Goal: Task Accomplishment & Management: Use online tool/utility

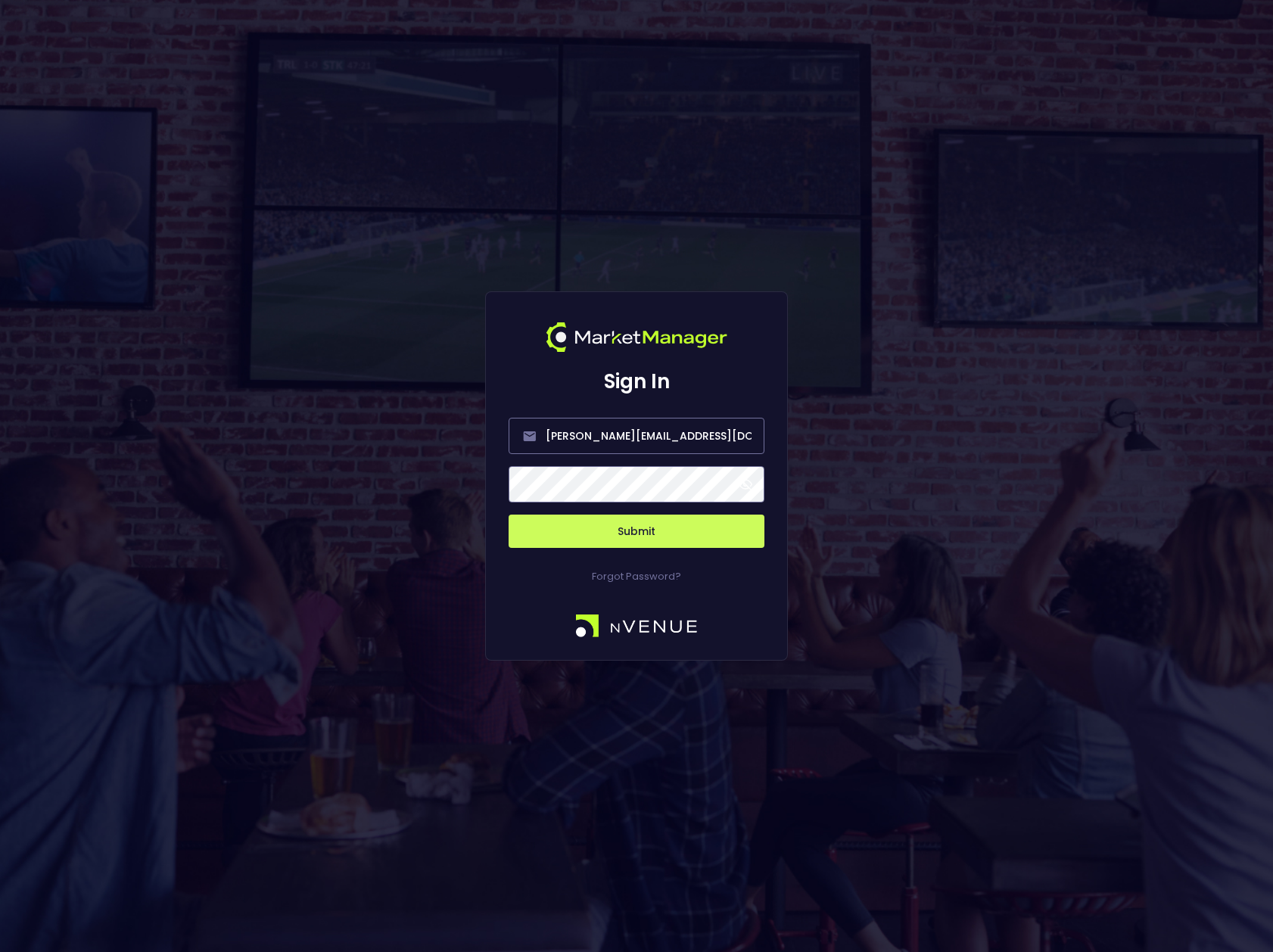
click at [638, 534] on button "Submit" at bounding box center [636, 531] width 256 height 34
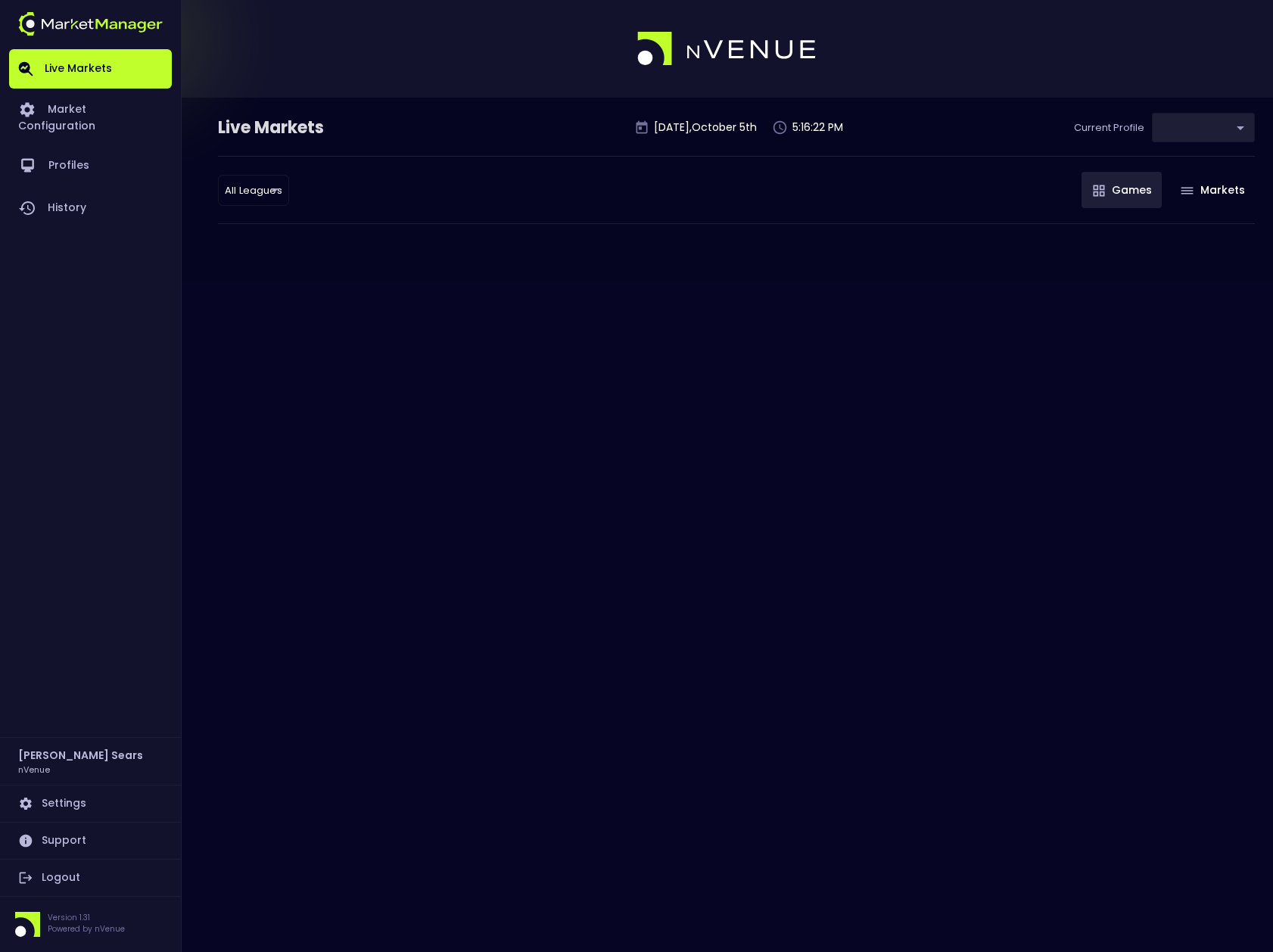
type input "d66ee90f-df8e-430e-a05c-aaf70ad95ad9"
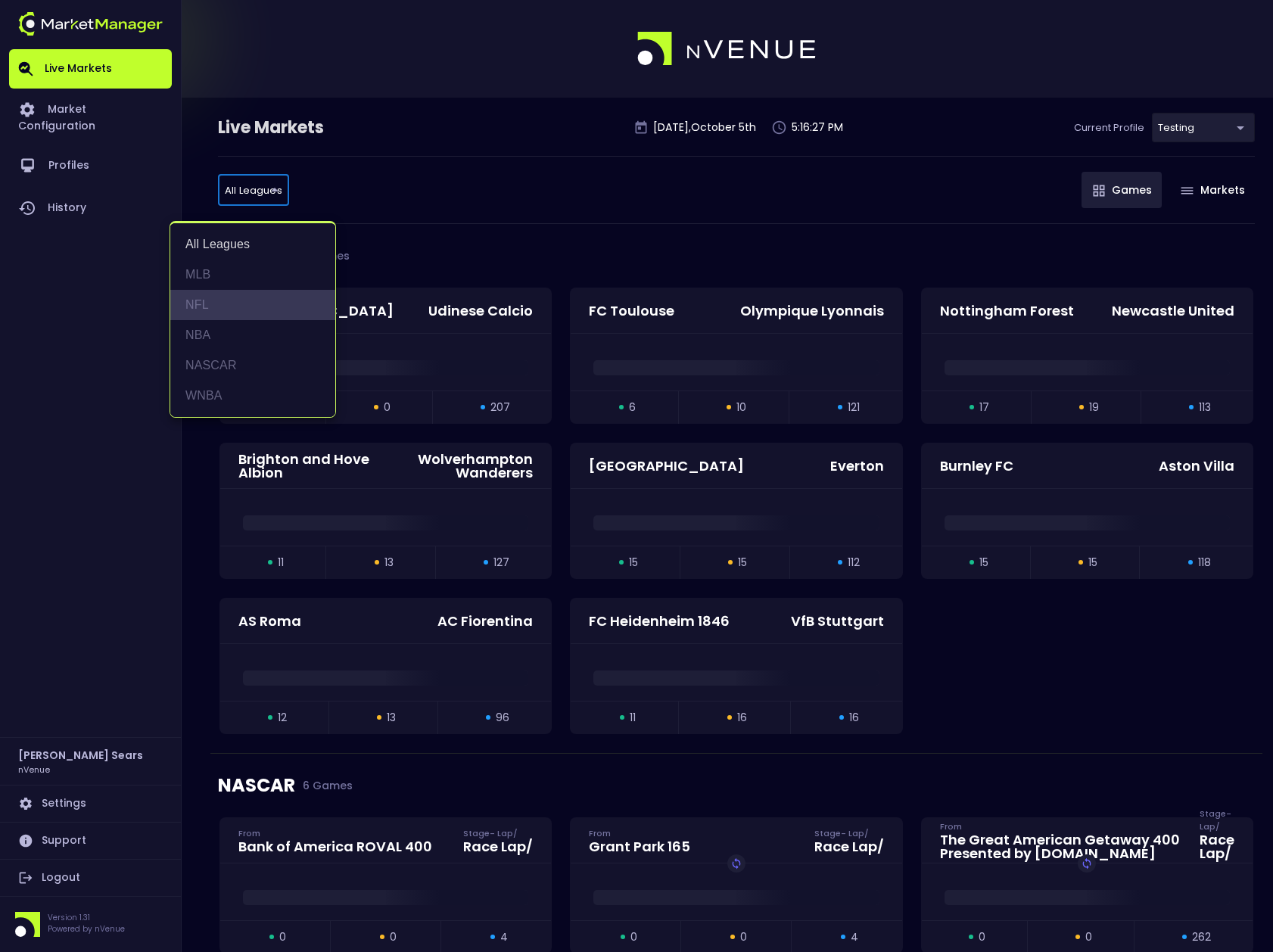
click at [202, 303] on li "NFL" at bounding box center [253, 305] width 165 height 30
type input "NFL"
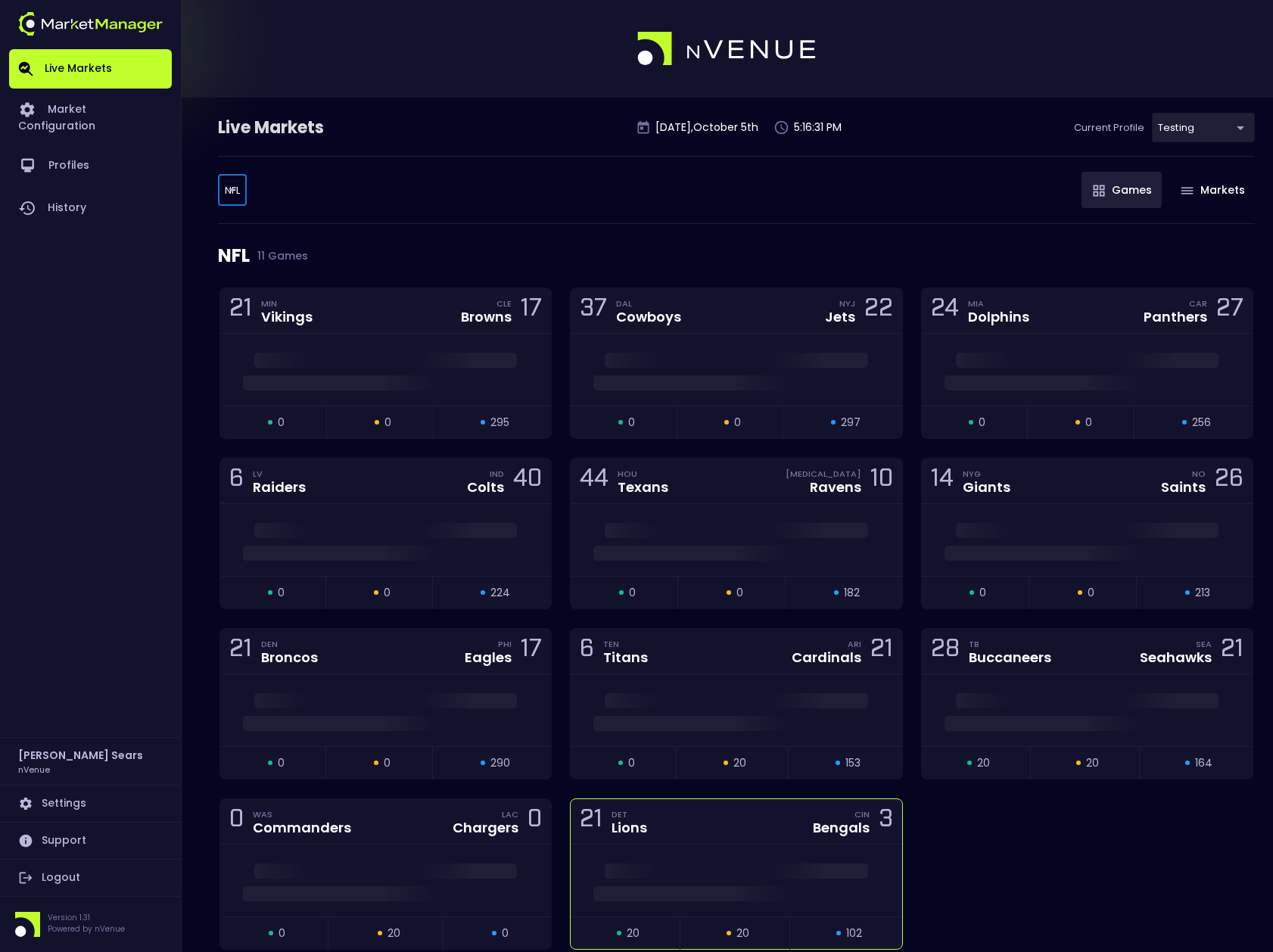
click at [668, 855] on div at bounding box center [736, 880] width 331 height 72
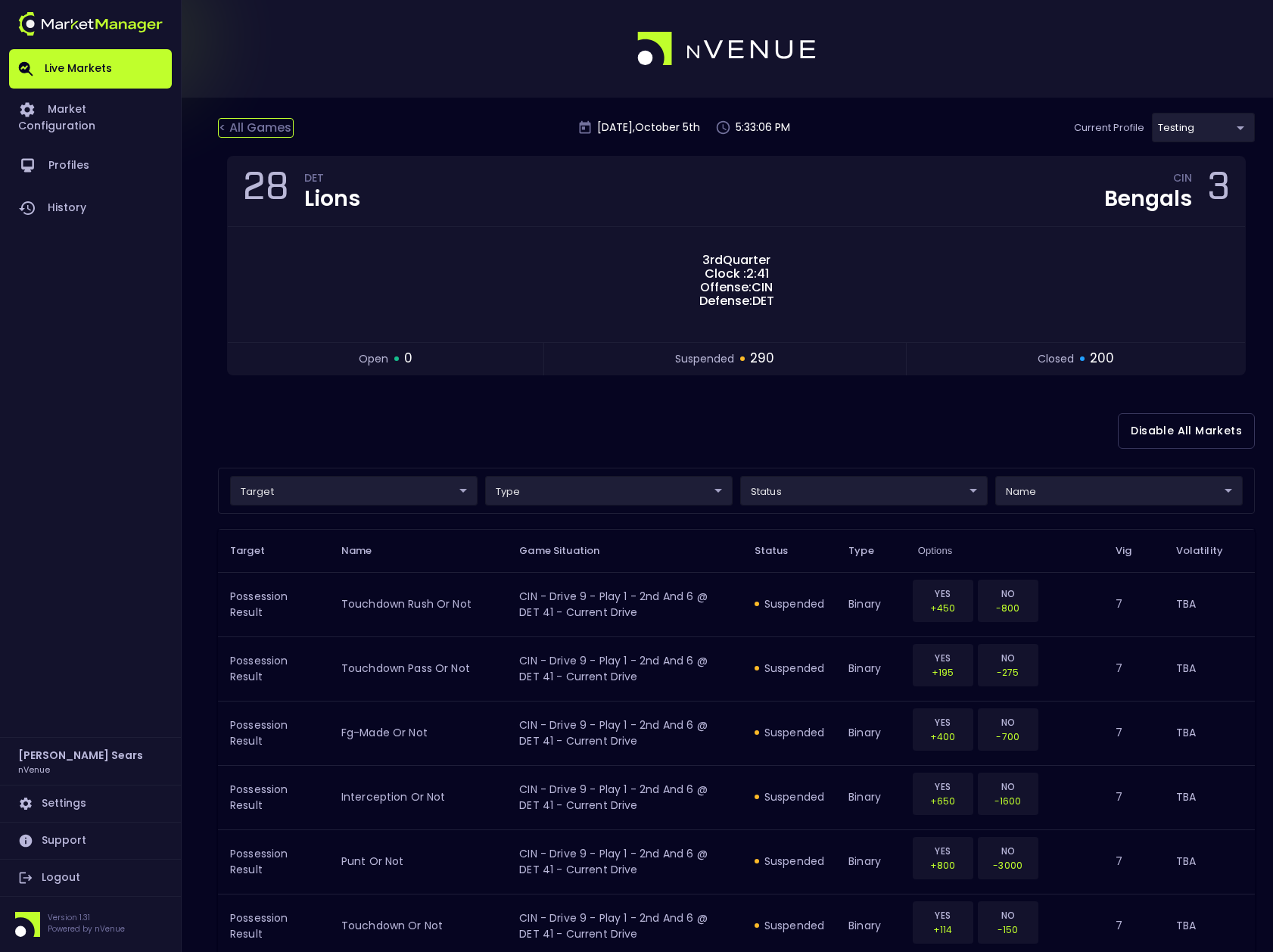
click at [255, 130] on div "< All Games" at bounding box center [256, 127] width 76 height 19
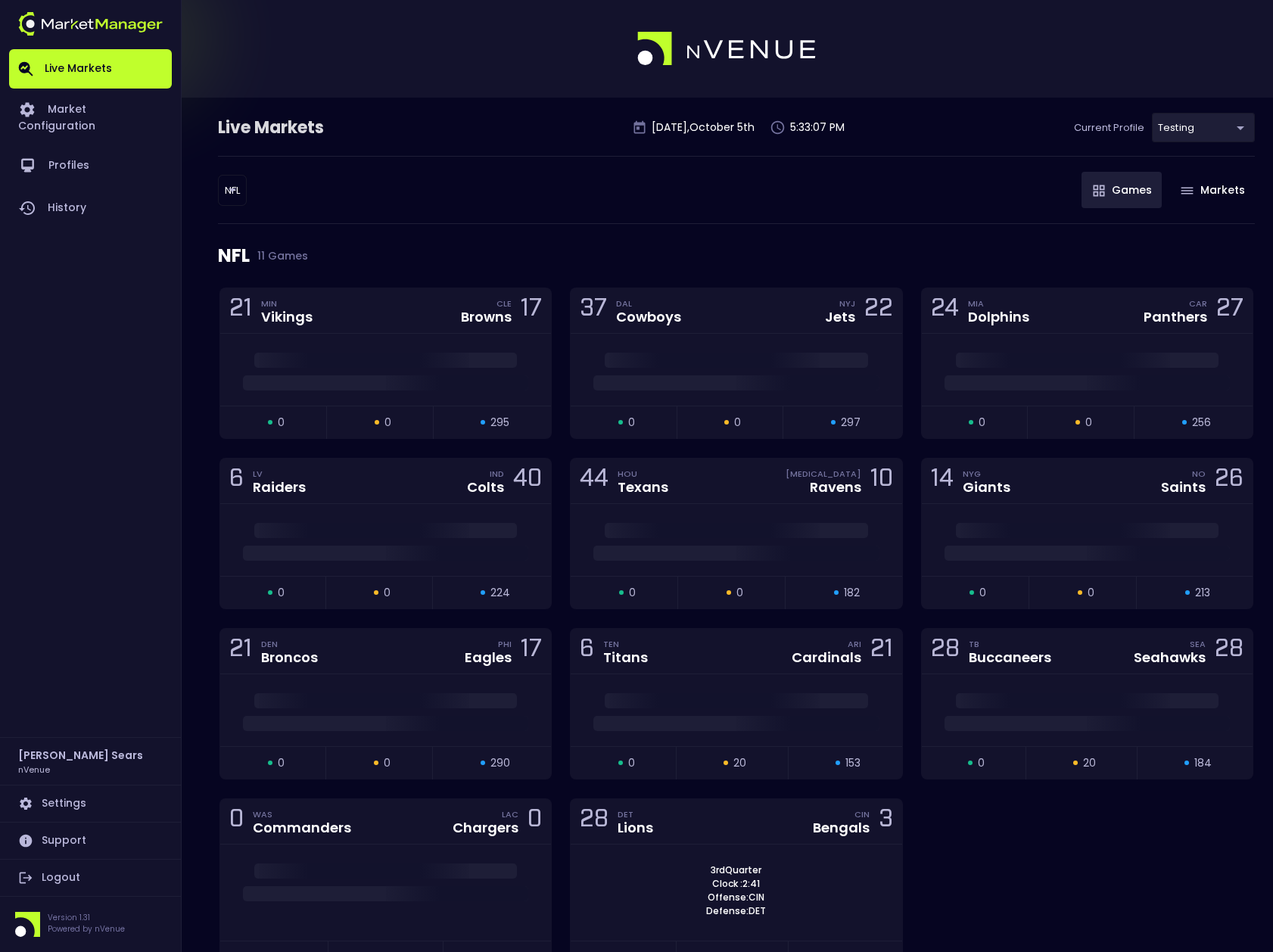
click at [229, 198] on body "Live Markets Market Configuration Profiles History [PERSON_NAME] nVenue Setting…" at bounding box center [636, 525] width 1273 height 1050
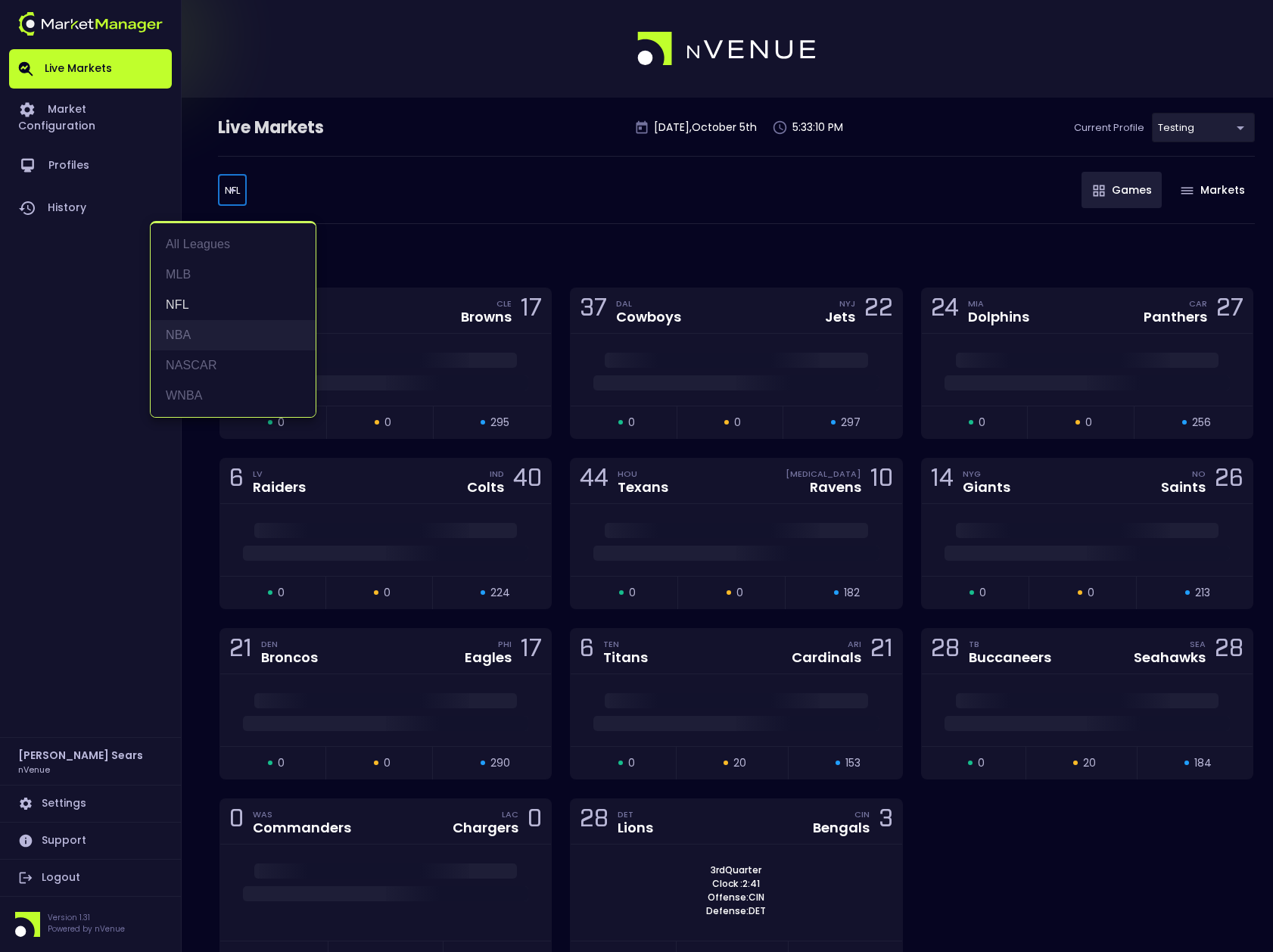
click at [191, 332] on li "NBA" at bounding box center [233, 335] width 165 height 30
type input "NBA"
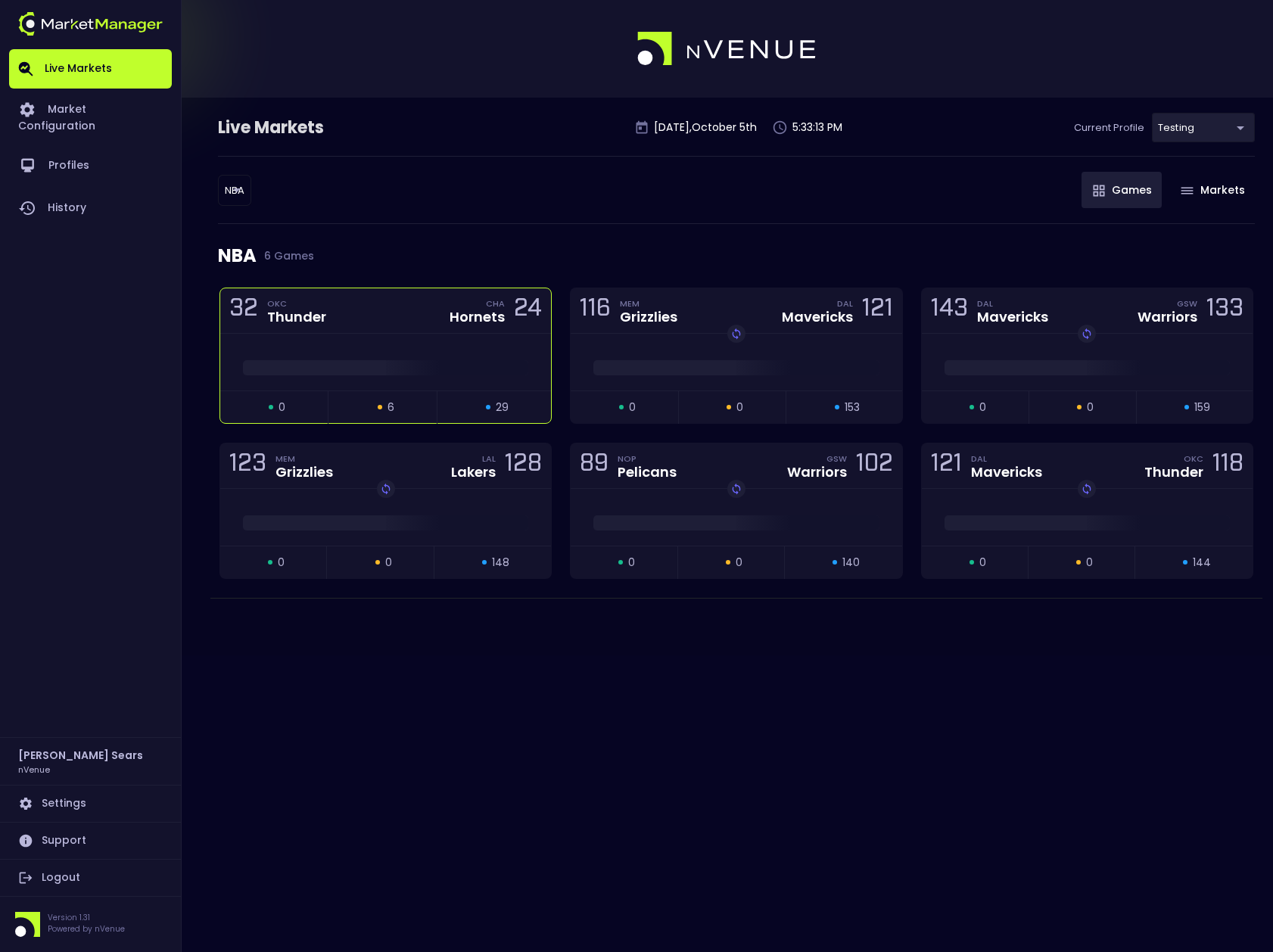
click at [436, 359] on div at bounding box center [386, 364] width 331 height 23
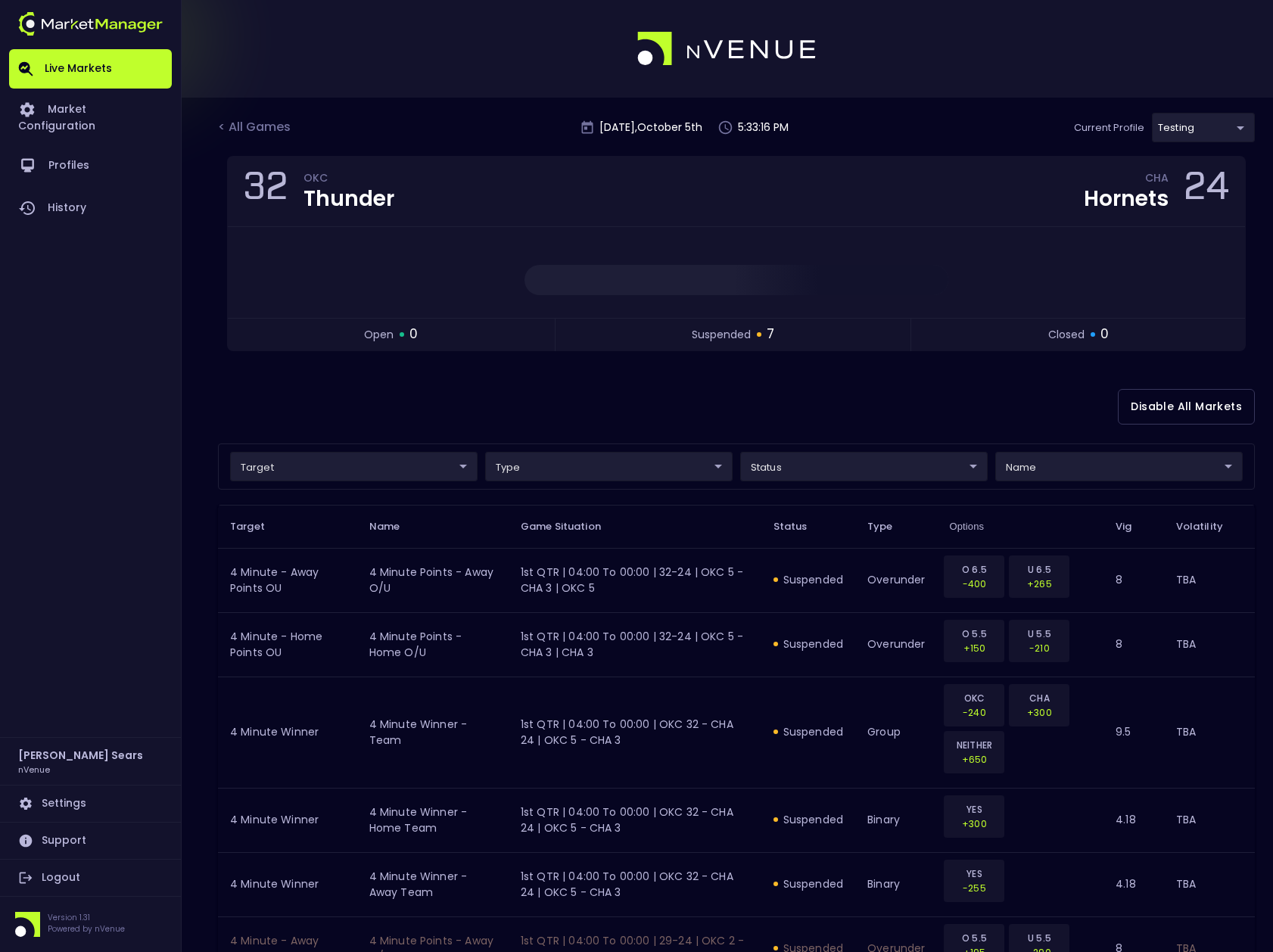
click at [771, 466] on body "Live Markets Market Configuration Profiles History [PERSON_NAME] nVenue Setting…" at bounding box center [636, 561] width 1273 height 1121
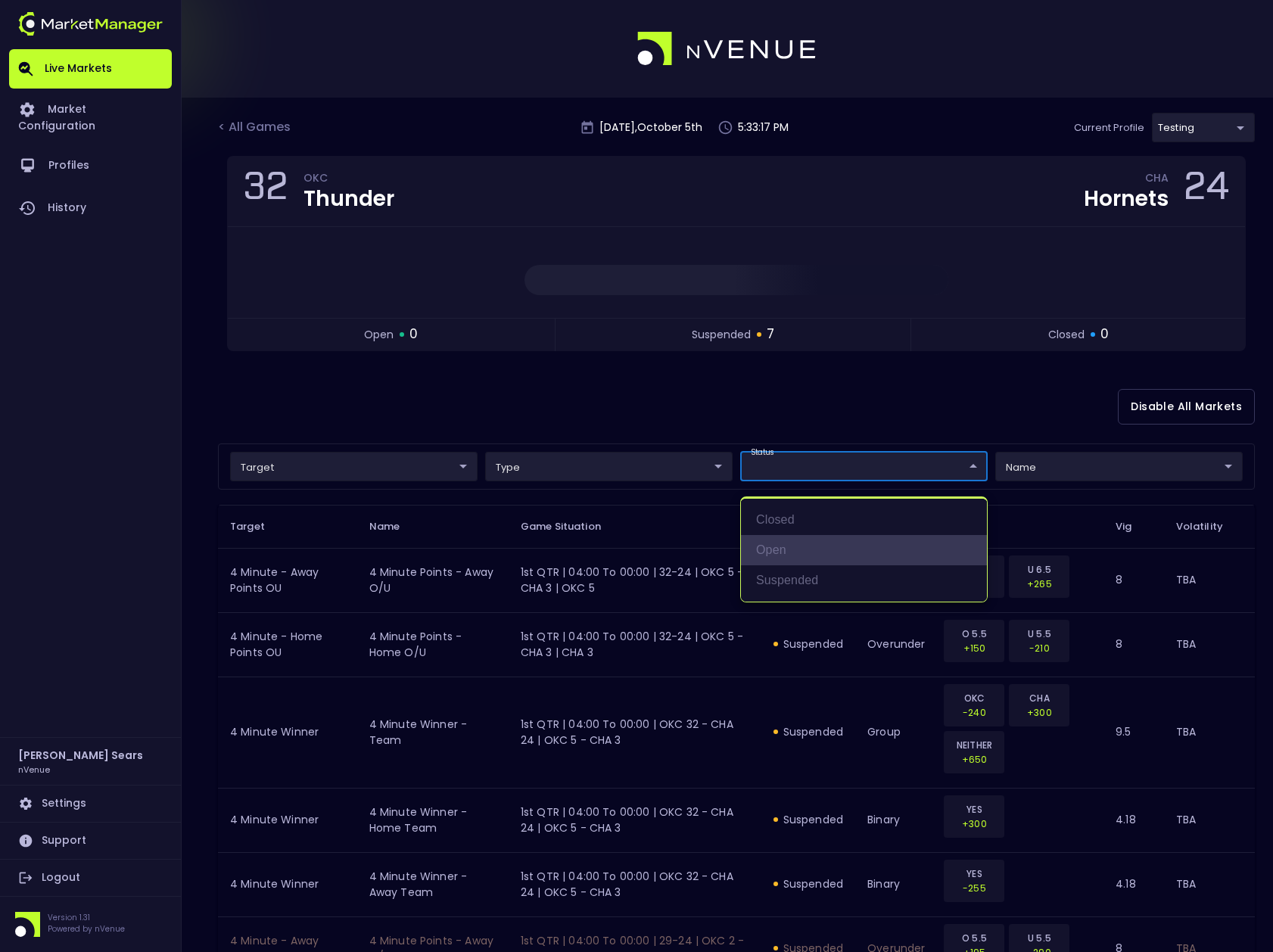
click at [789, 548] on li "open" at bounding box center [864, 550] width 246 height 30
type input "open"
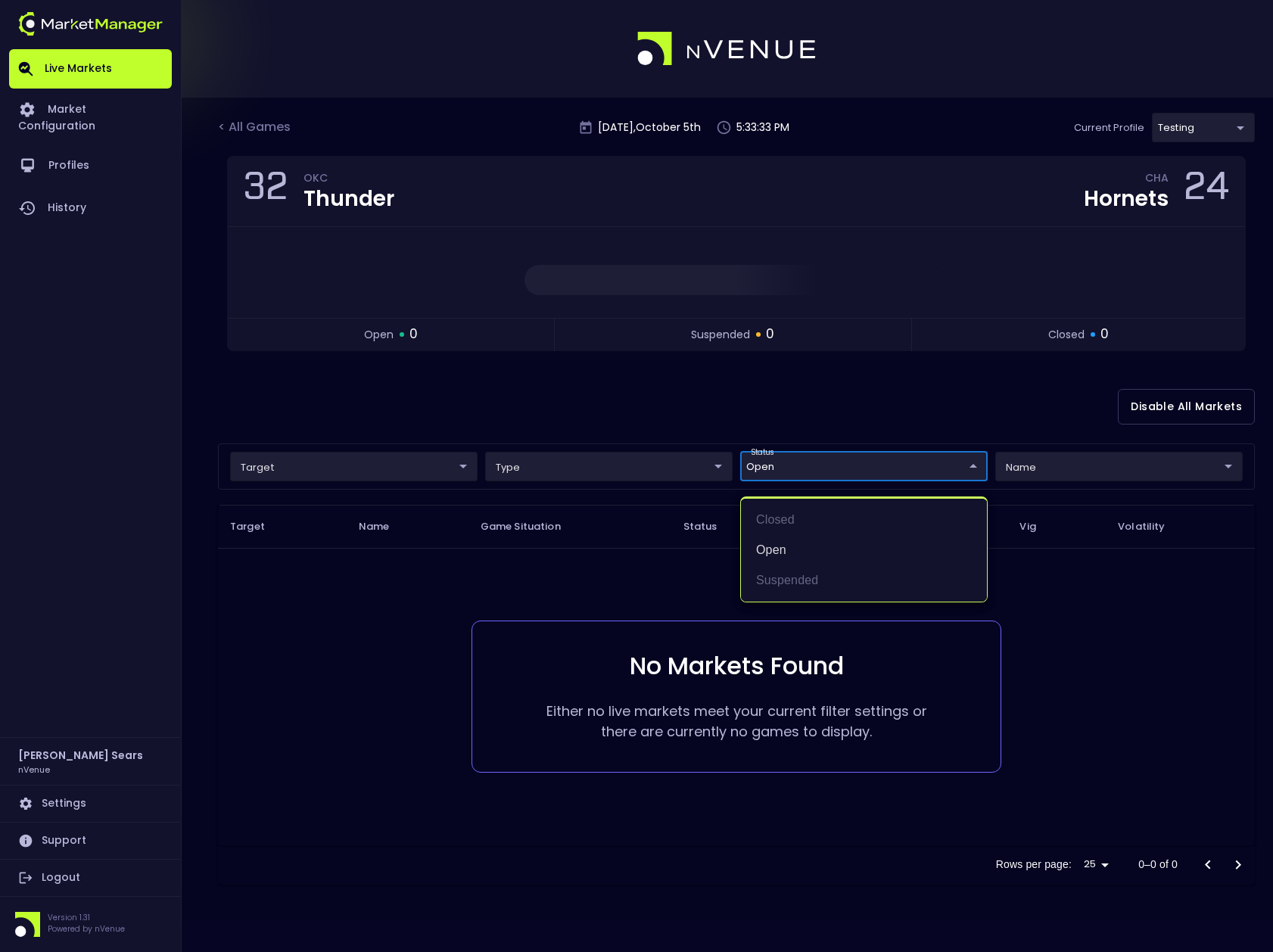
click at [263, 128] on div at bounding box center [636, 476] width 1273 height 952
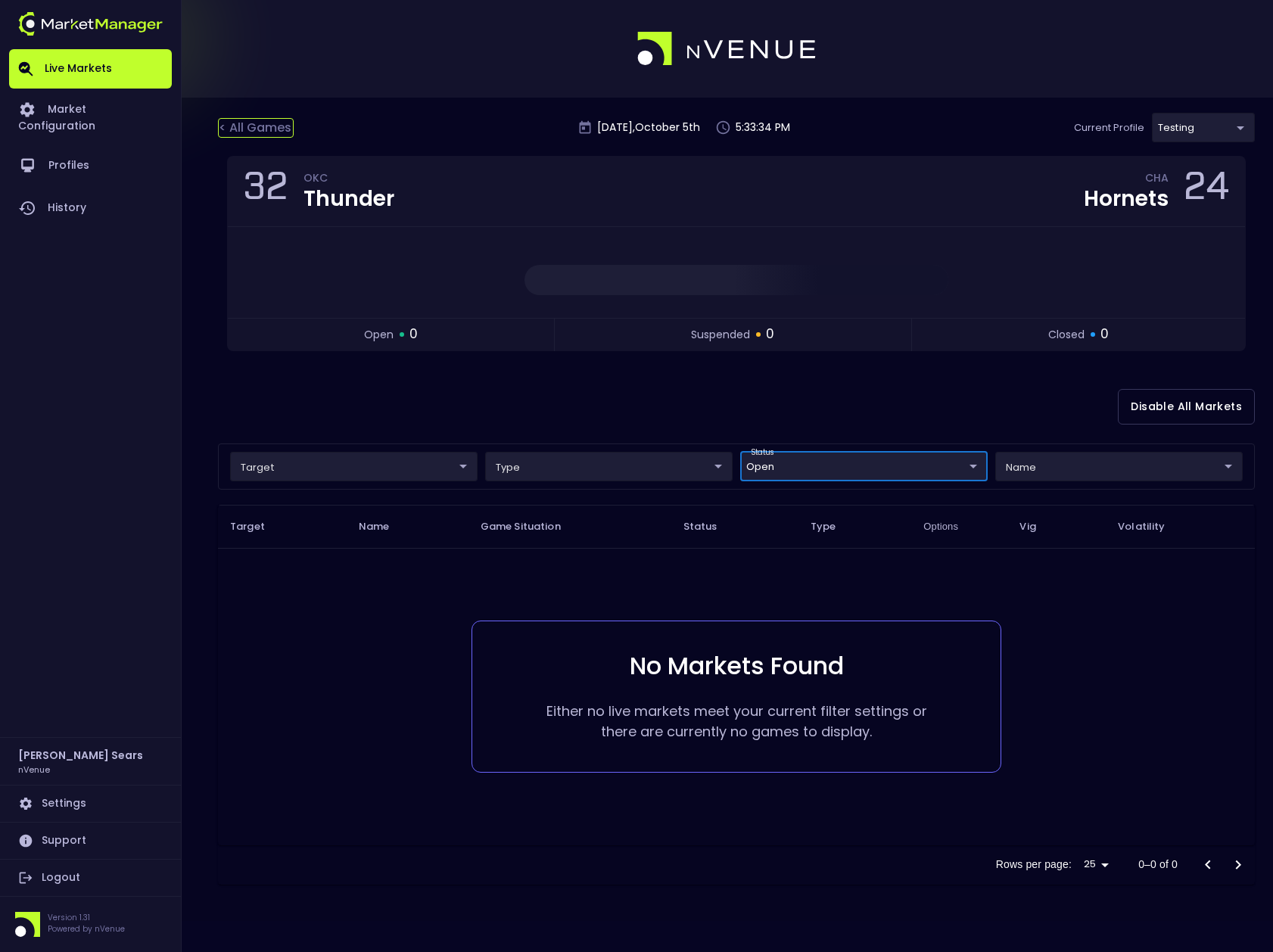
click at [269, 126] on div "< All Games" at bounding box center [256, 127] width 76 height 19
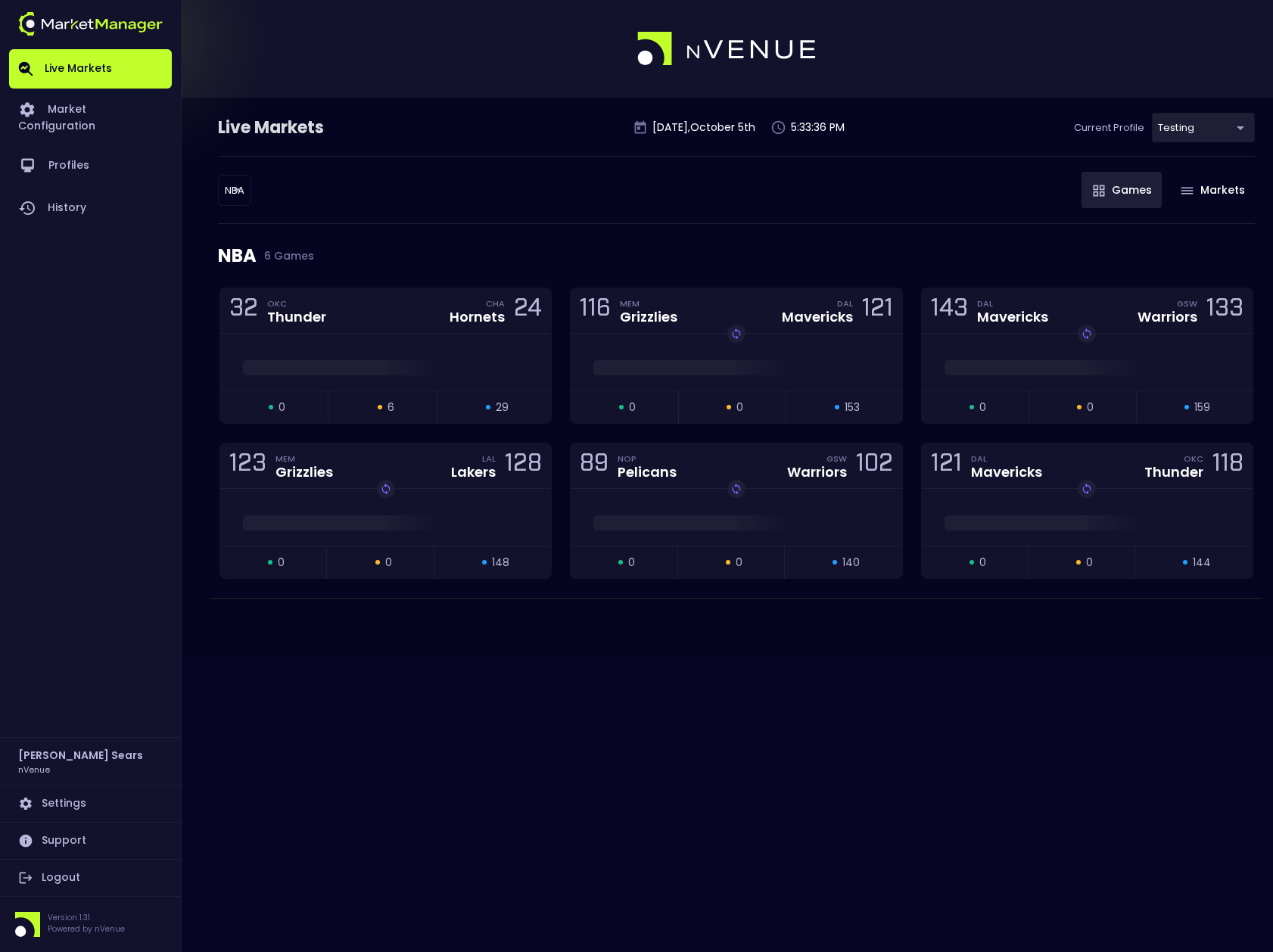
click at [241, 194] on body "Live Markets Market Configuration Profiles History [PERSON_NAME] nVenue Setting…" at bounding box center [636, 476] width 1273 height 952
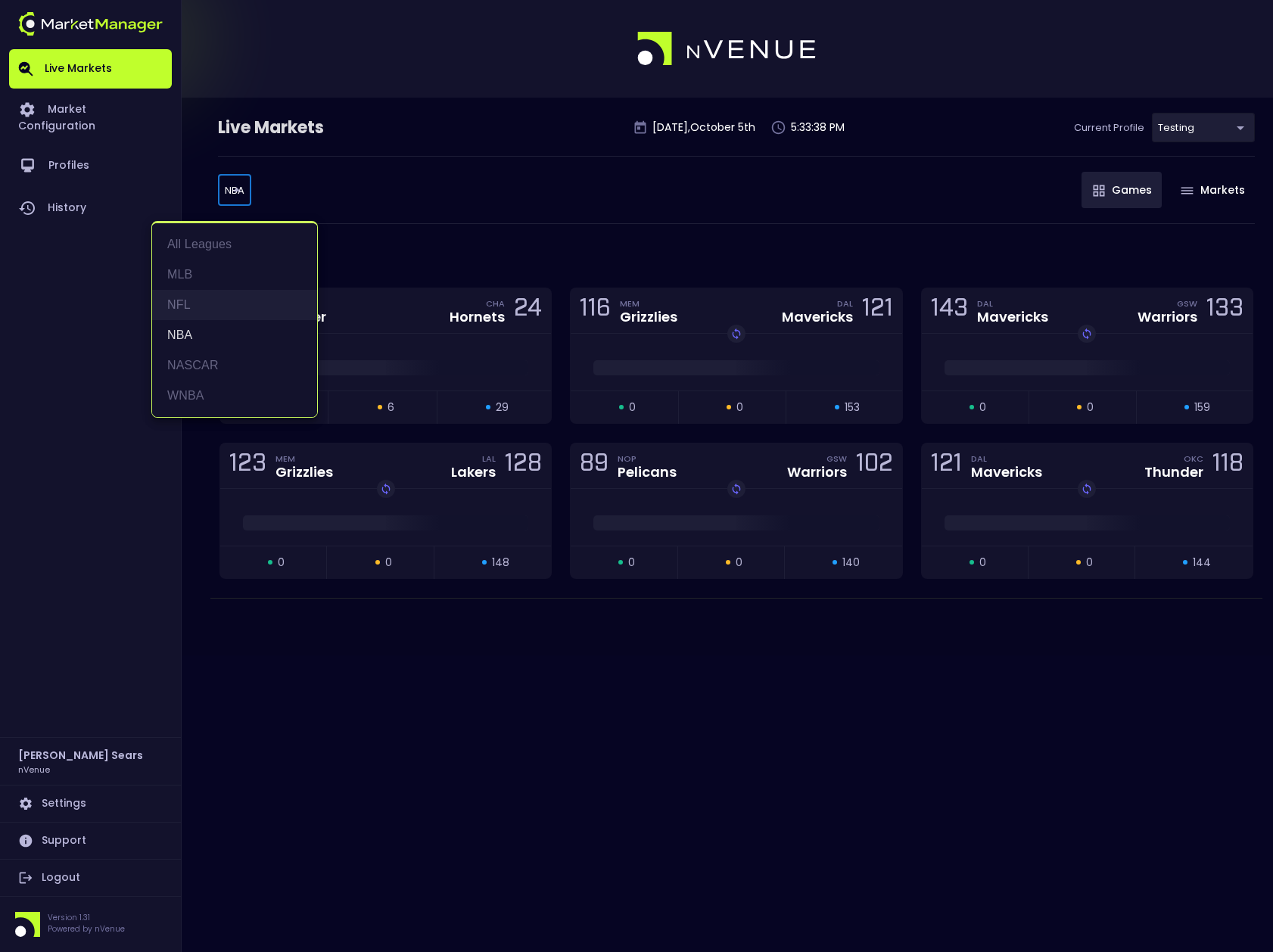
click at [182, 306] on li "NFL" at bounding box center [235, 305] width 165 height 30
type input "NFL"
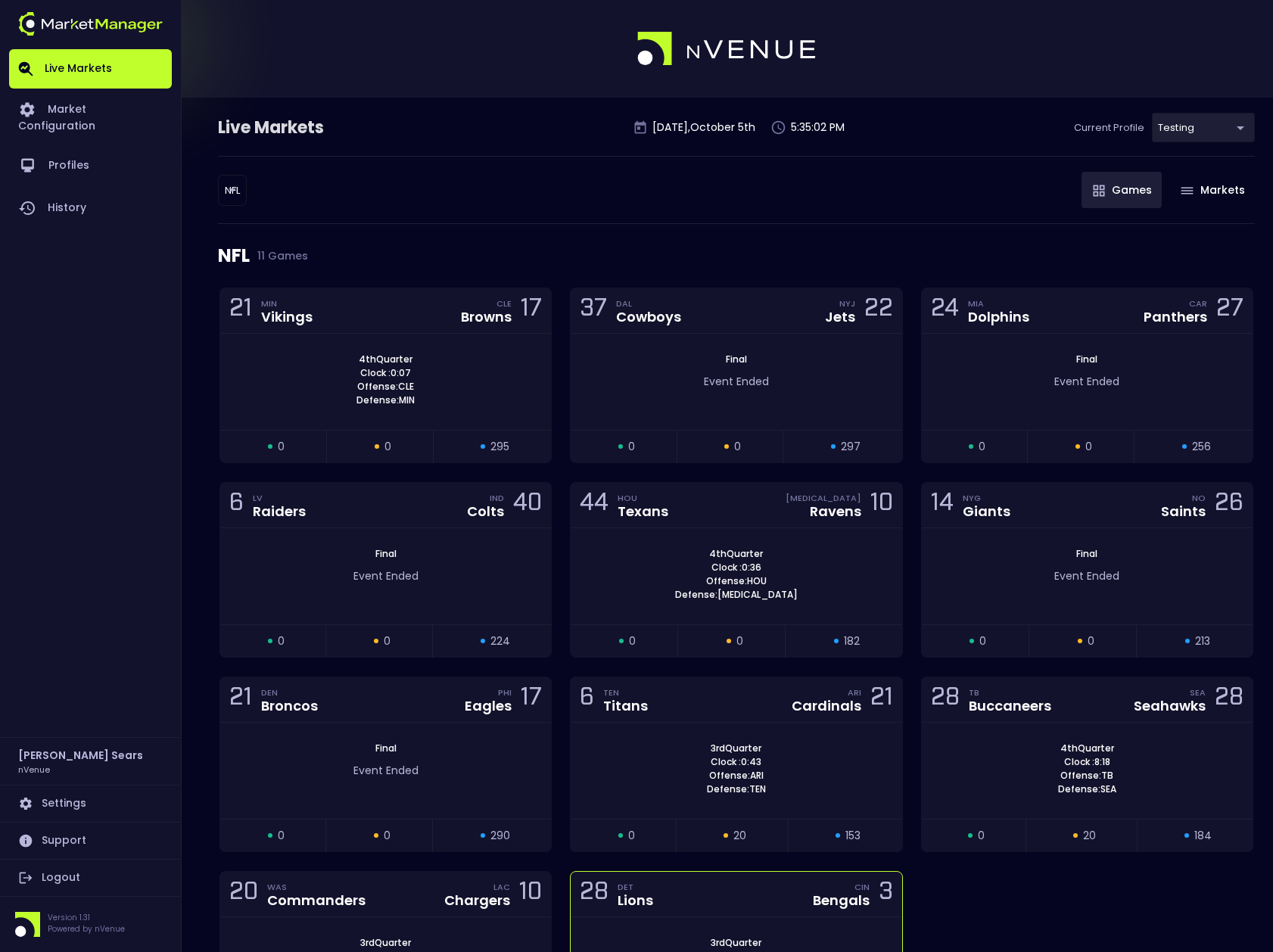
click at [652, 889] on div "DET" at bounding box center [635, 886] width 35 height 12
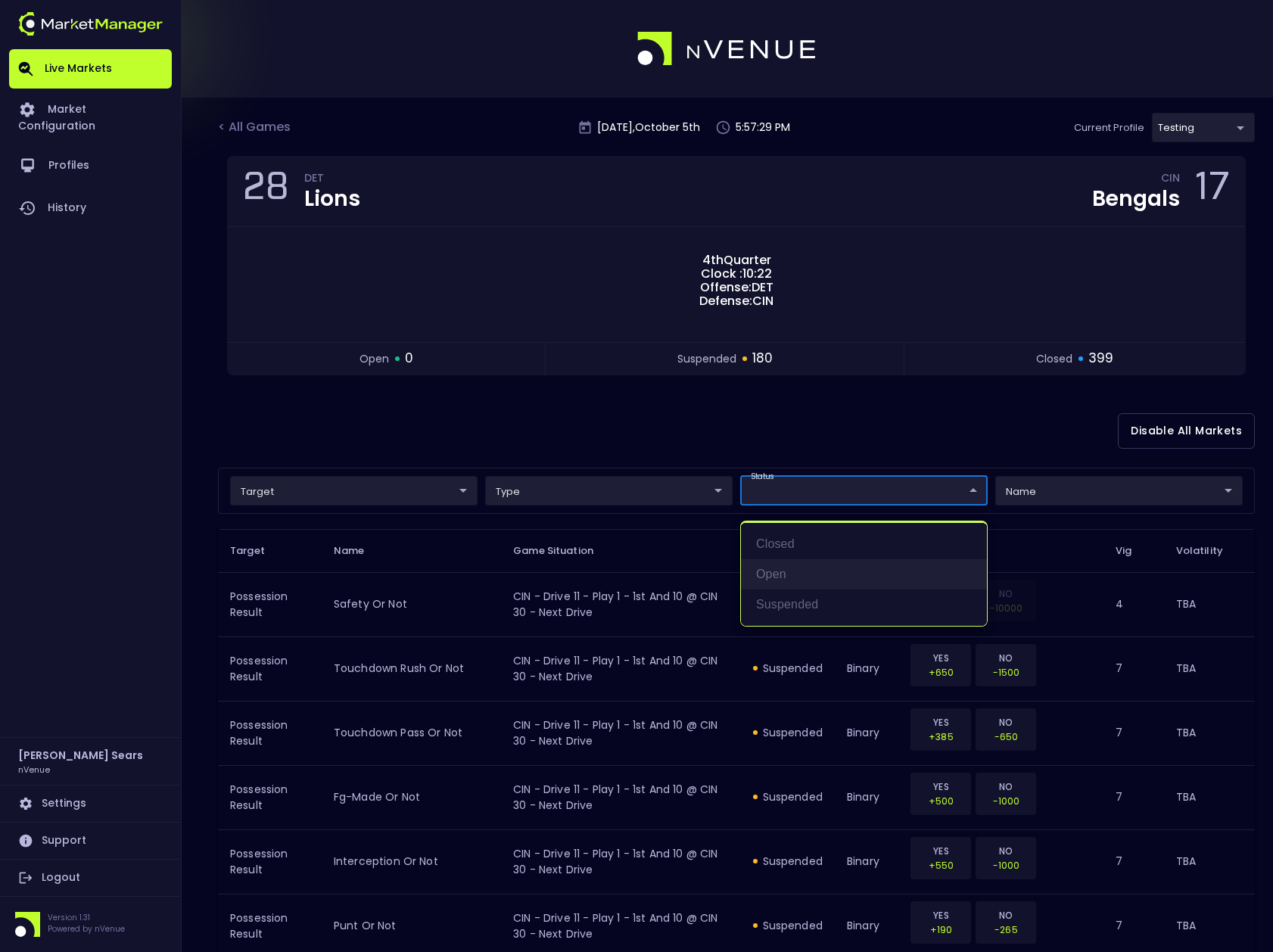
click at [781, 576] on li "open" at bounding box center [864, 574] width 246 height 30
type input "open"
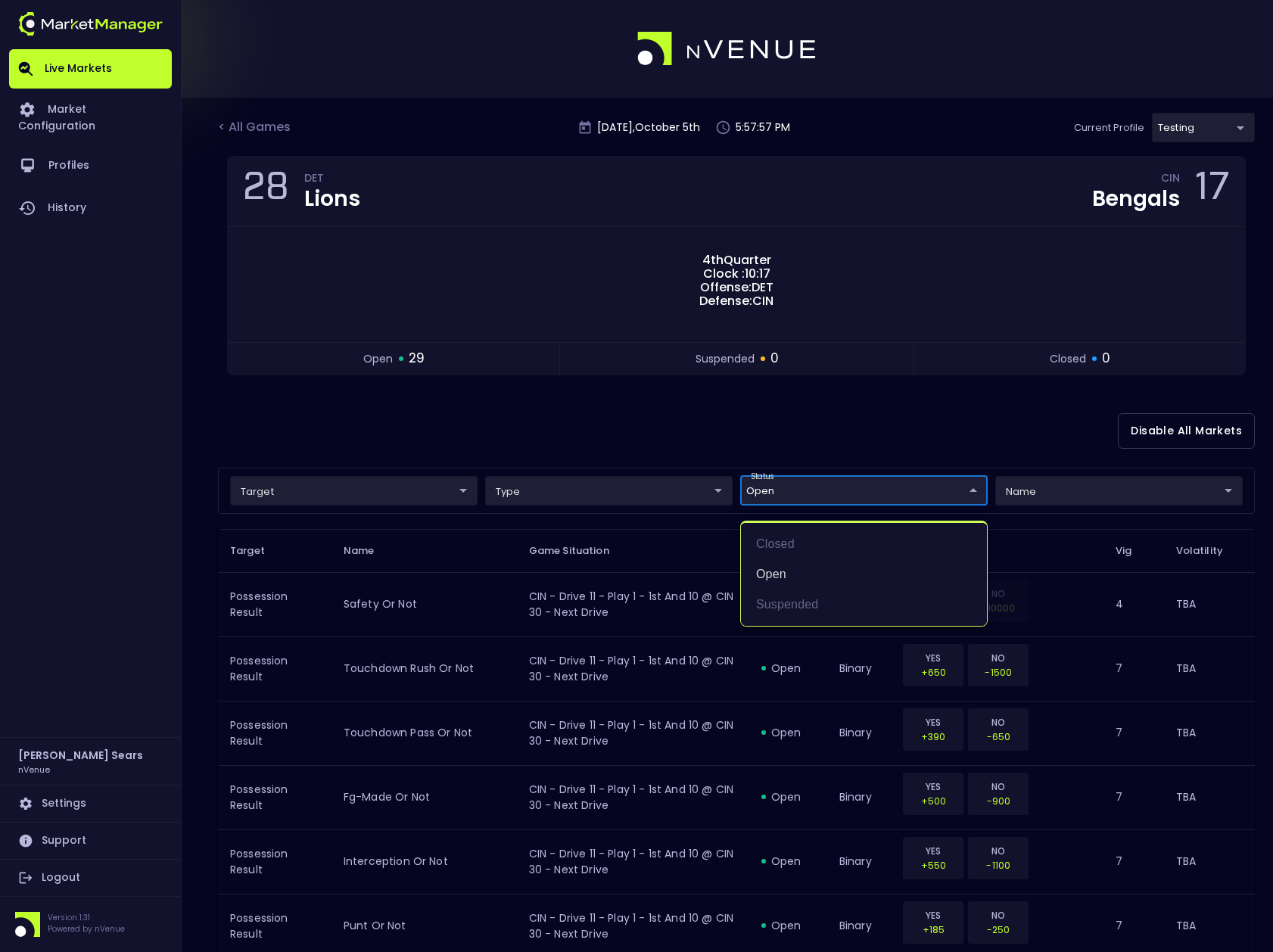
click at [871, 423] on div at bounding box center [636, 476] width 1273 height 952
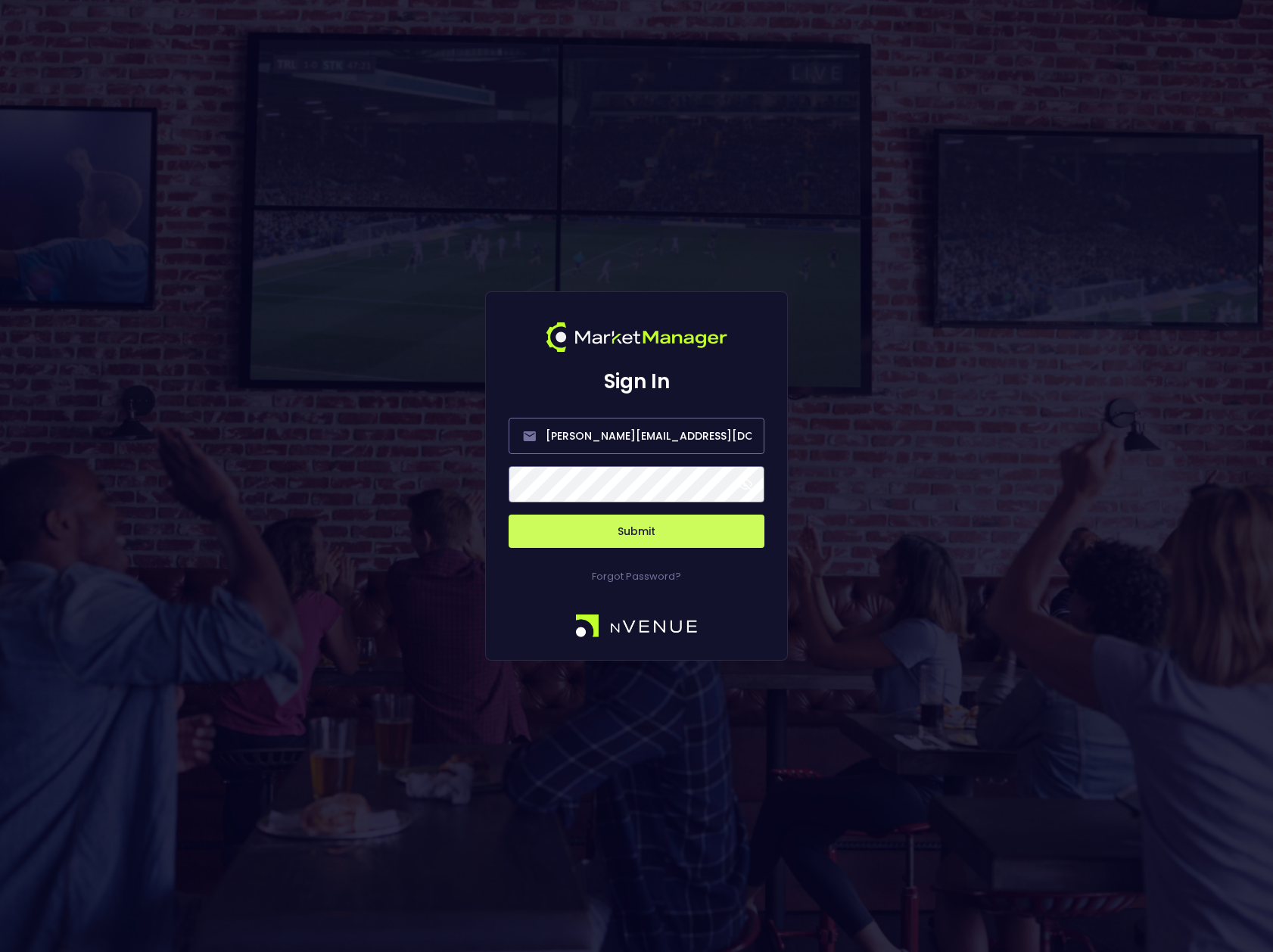
click at [744, 484] on span at bounding box center [745, 484] width 13 height 13
click at [613, 537] on button "Submit" at bounding box center [636, 531] width 256 height 34
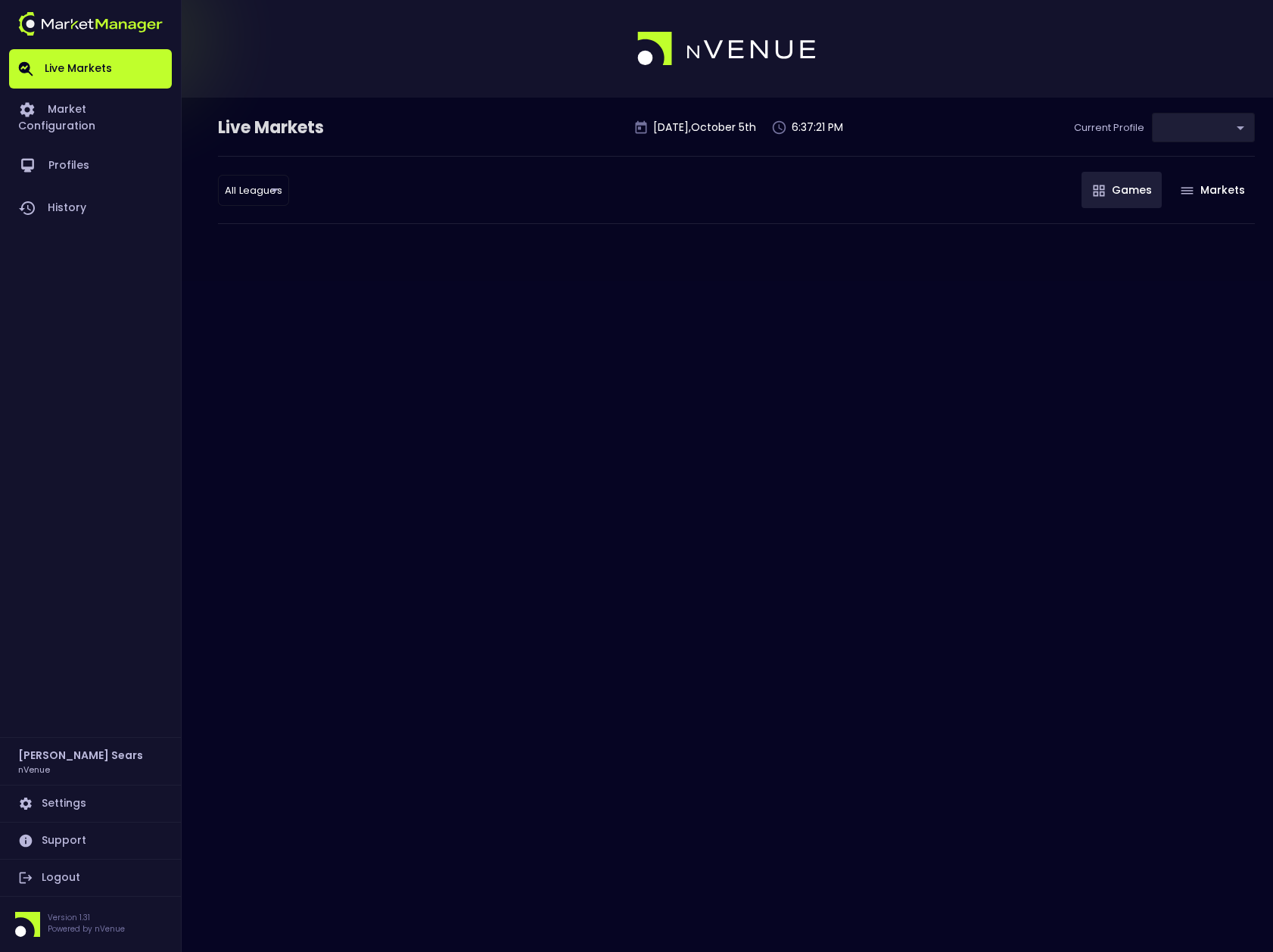
type input "d66ee90f-df8e-430e-a05c-aaf70ad95ad9"
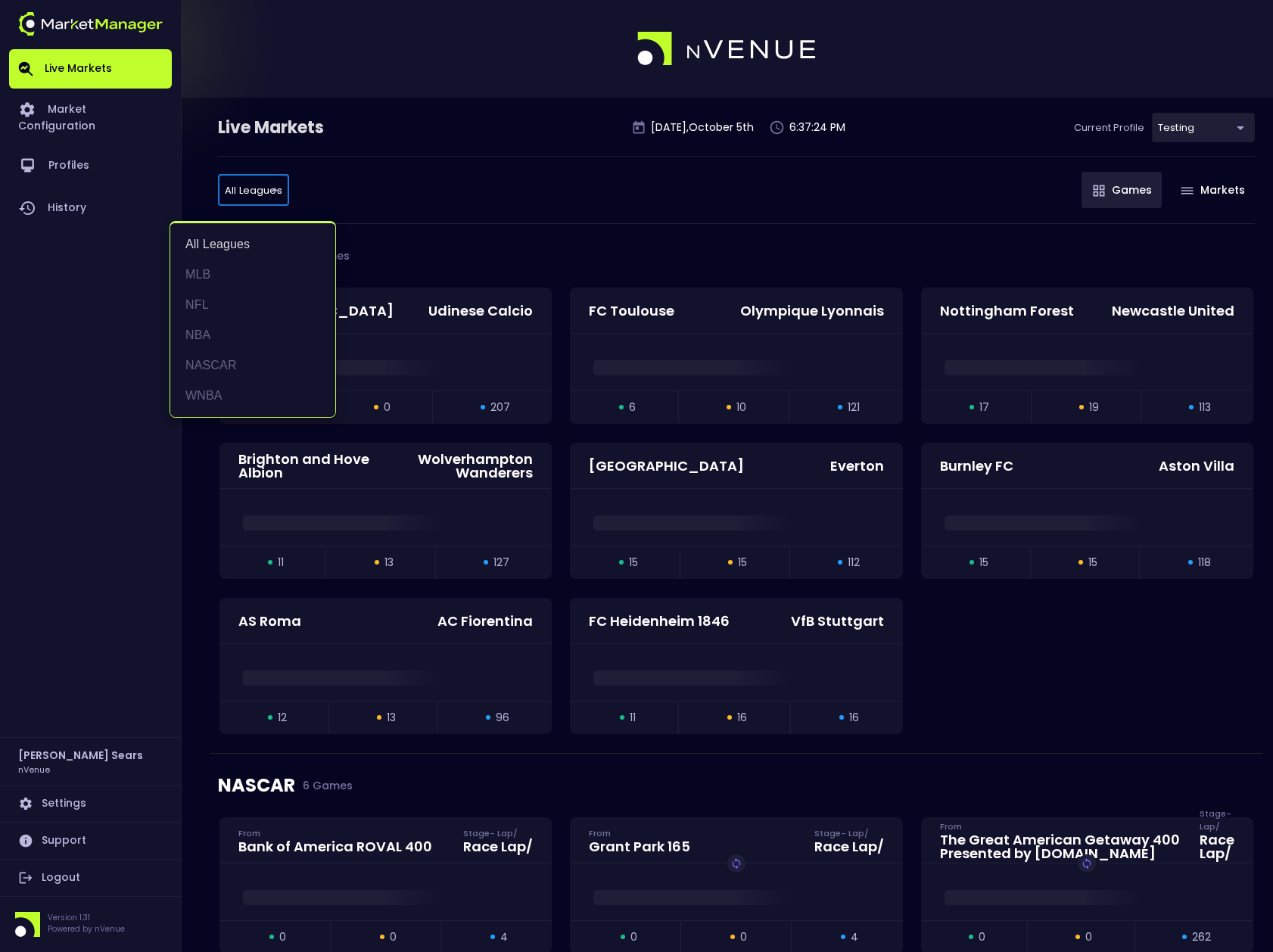
click at [209, 270] on li "MLB" at bounding box center [253, 274] width 165 height 30
type input "MLB"
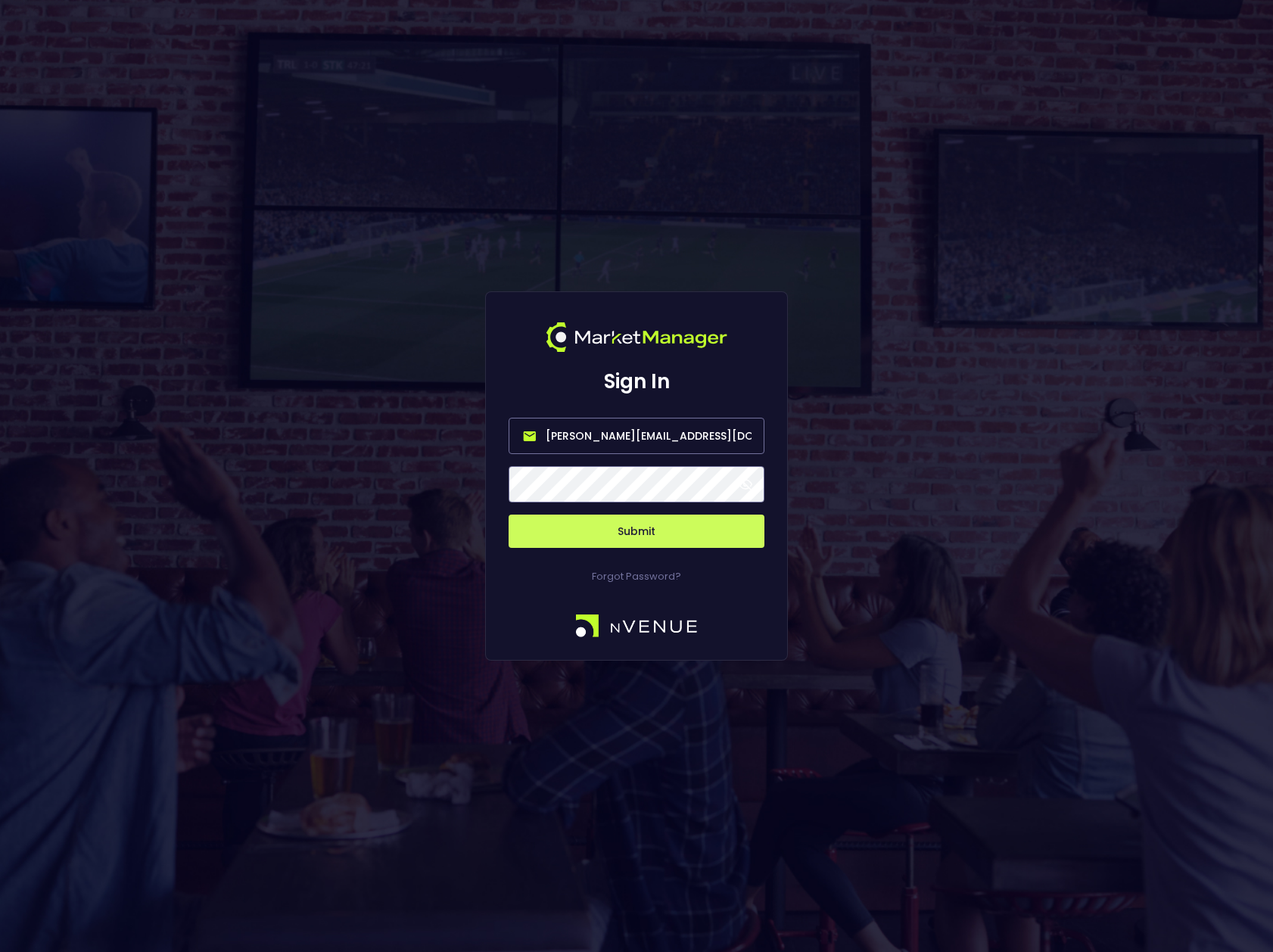
drag, startPoint x: 608, startPoint y: 435, endPoint x: 490, endPoint y: 432, distance: 118.0
click at [490, 437] on div "Sign In bruce.sears@nvenue.com Submit Forgot Password?" at bounding box center [636, 476] width 303 height 370
click at [636, 434] on input "nvenue@nvenue.com" at bounding box center [636, 435] width 256 height 36
type input "nvenue@nvenuebetradar.com"
click at [663, 529] on button "Submit" at bounding box center [636, 531] width 256 height 34
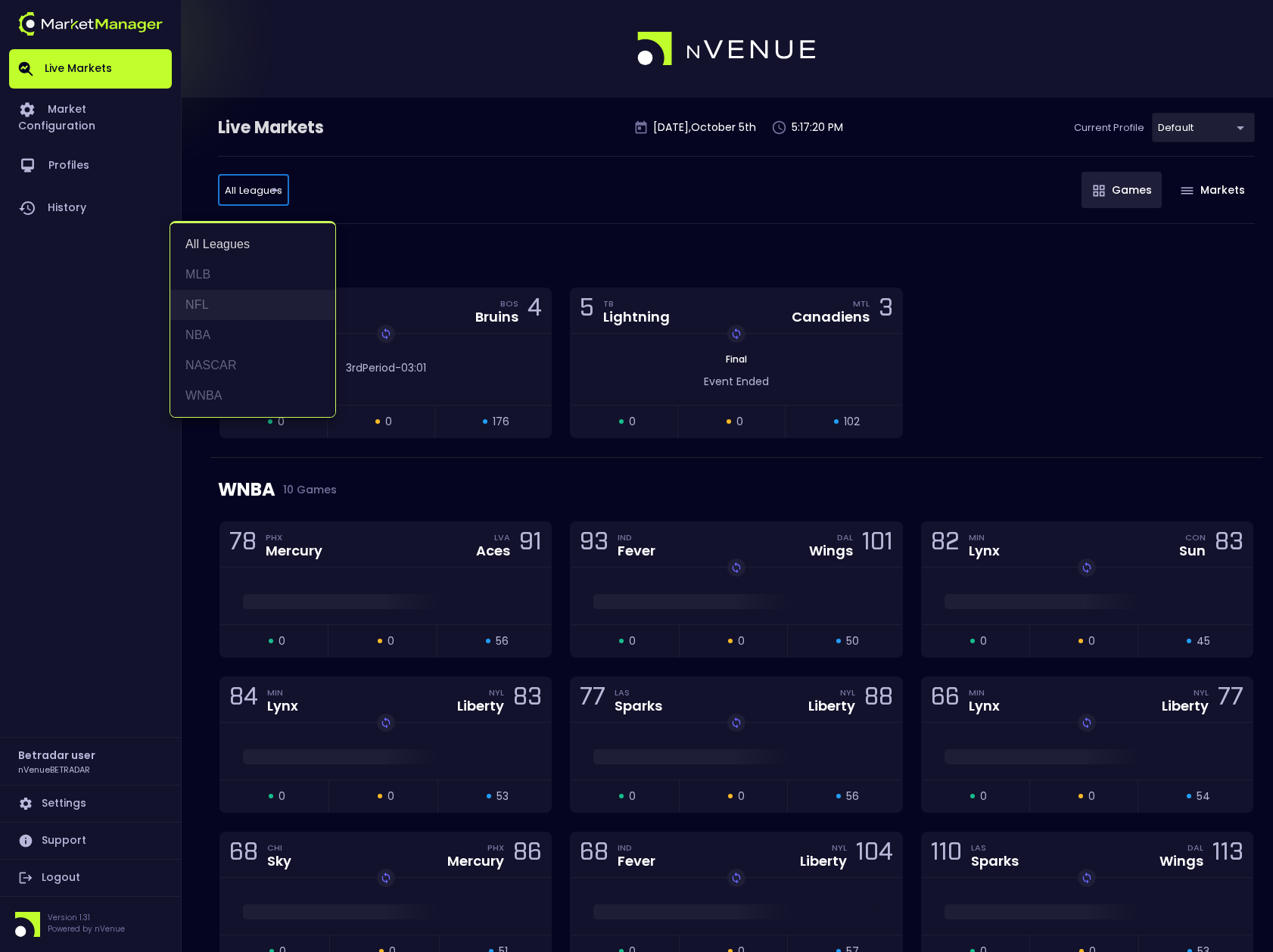
click at [213, 301] on li "NFL" at bounding box center [253, 305] width 165 height 30
type input "NFL"
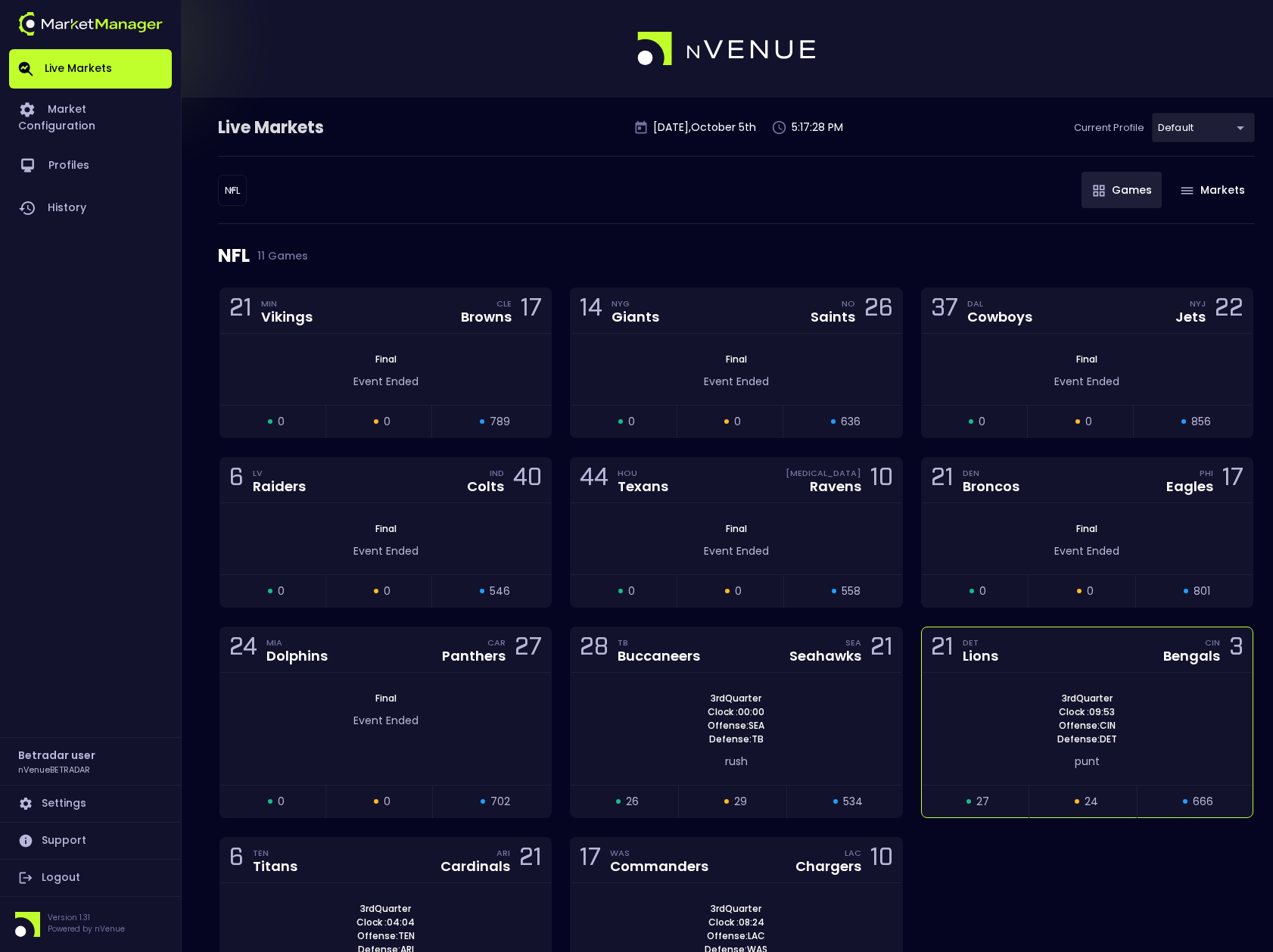
click at [1004, 710] on div "3rd Quarter Clock : 09:53 Offense: CIN Defense: DET" at bounding box center [1087, 719] width 331 height 55
